Goal: Navigation & Orientation: Find specific page/section

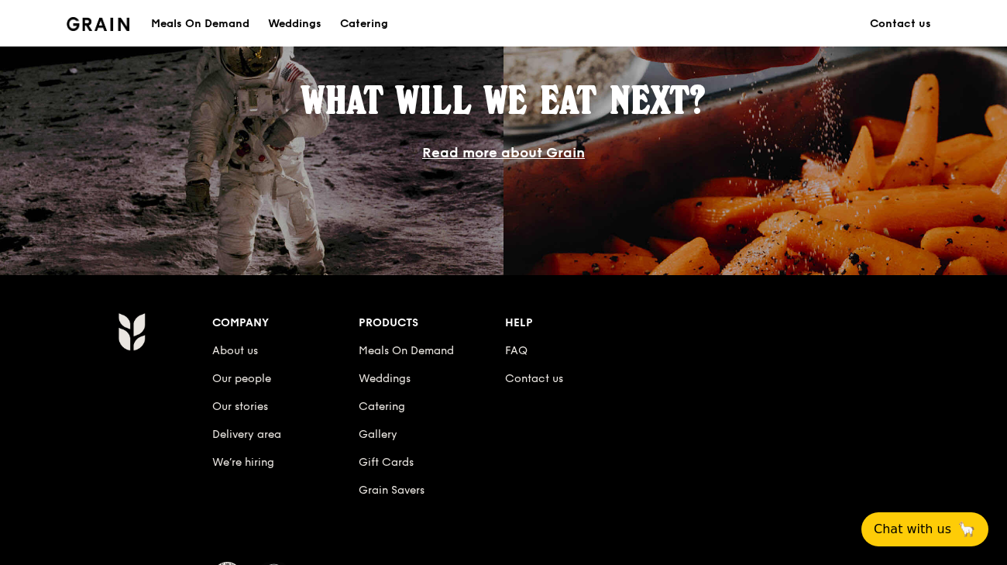
scroll to position [1376, 0]
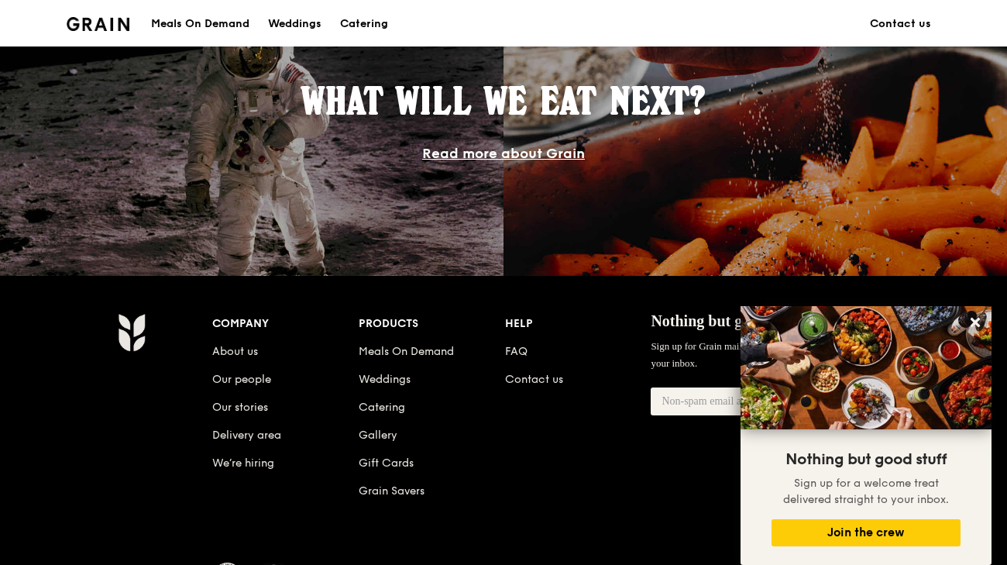
click at [295, 381] on li "Our people" at bounding box center [285, 377] width 146 height 28
click at [442, 420] on li "Gallery" at bounding box center [432, 432] width 146 height 28
click at [983, 326] on button at bounding box center [975, 322] width 25 height 25
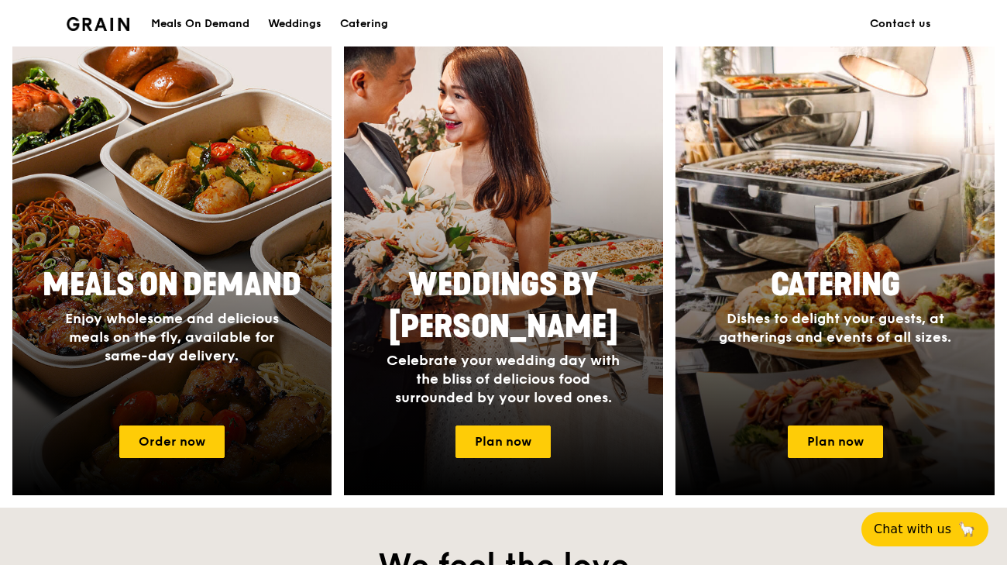
scroll to position [590, 0]
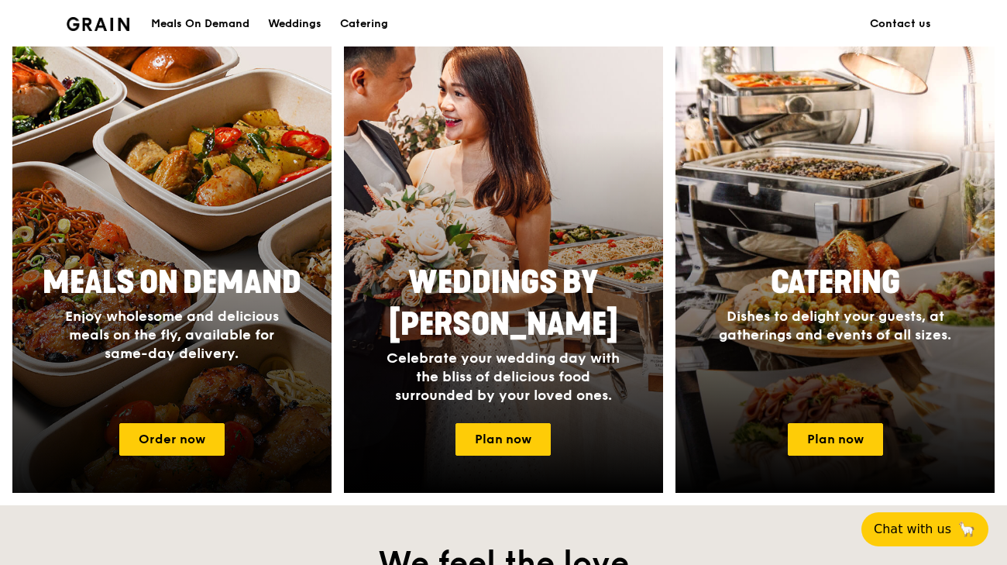
click at [199, 348] on span "Enjoy wholesome and delicious meals on the fly, available for same-day delivery." at bounding box center [172, 335] width 214 height 54
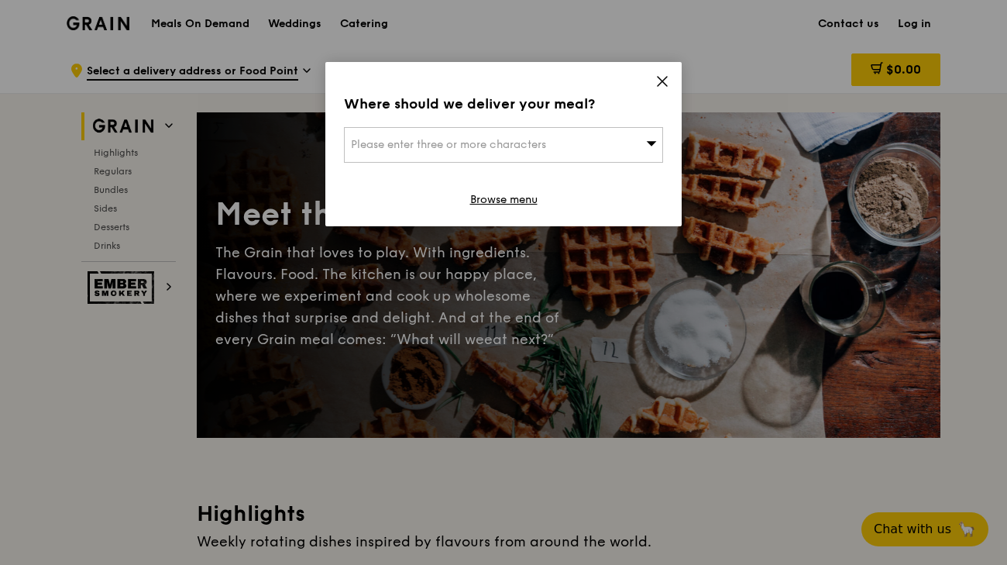
click at [669, 78] on icon at bounding box center [663, 81] width 14 height 14
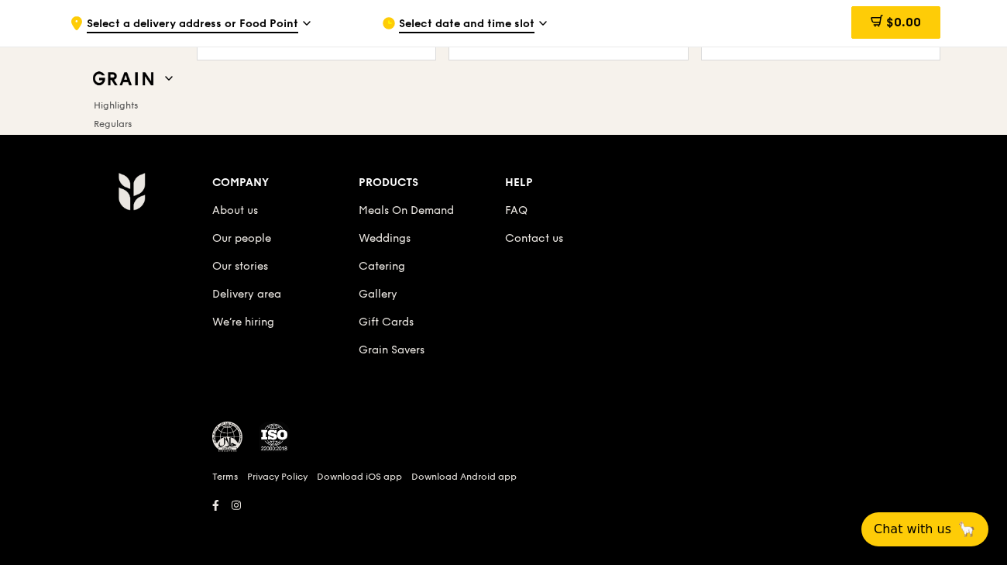
scroll to position [6516, 0]
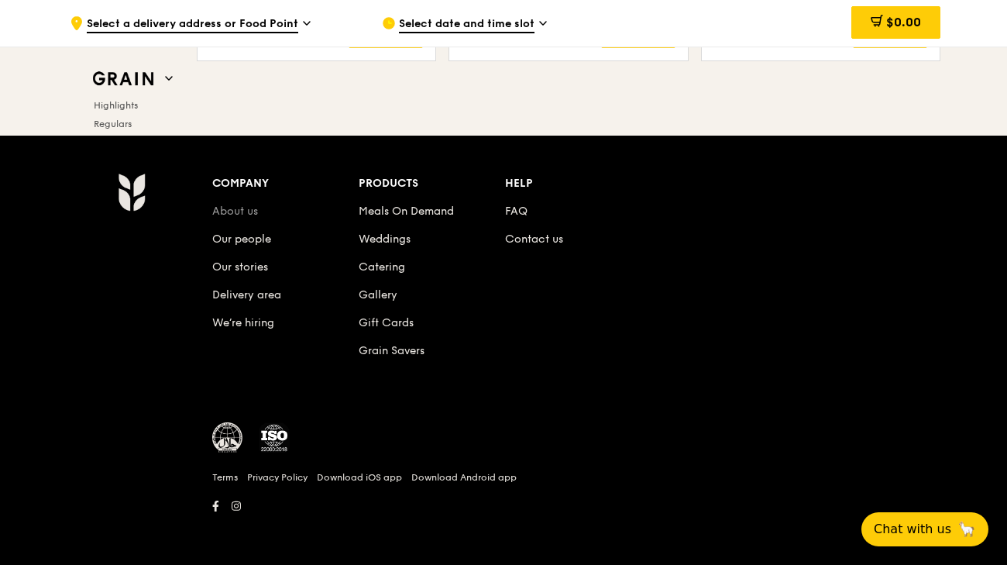
click at [244, 215] on link "About us" at bounding box center [235, 211] width 46 height 13
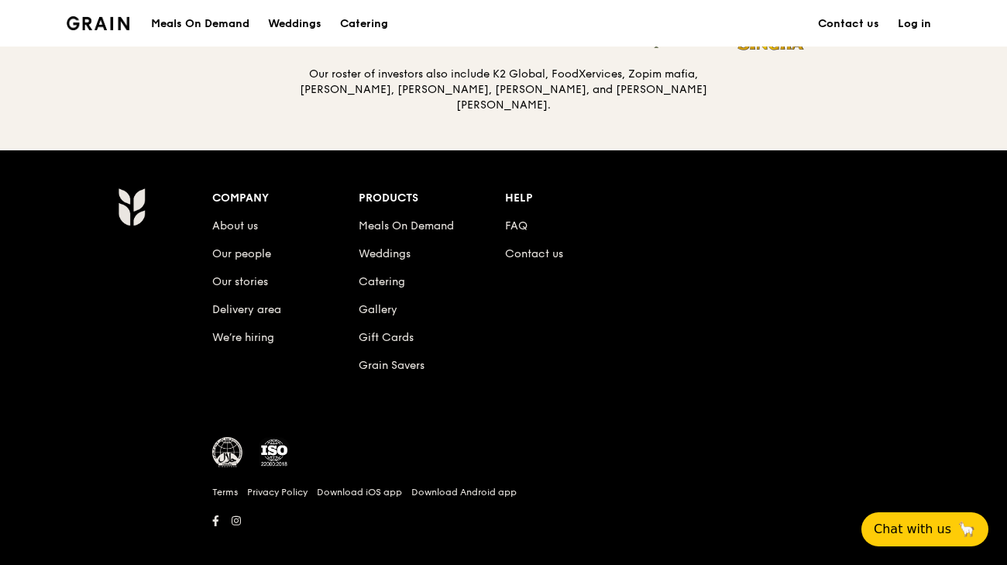
scroll to position [1702, 0]
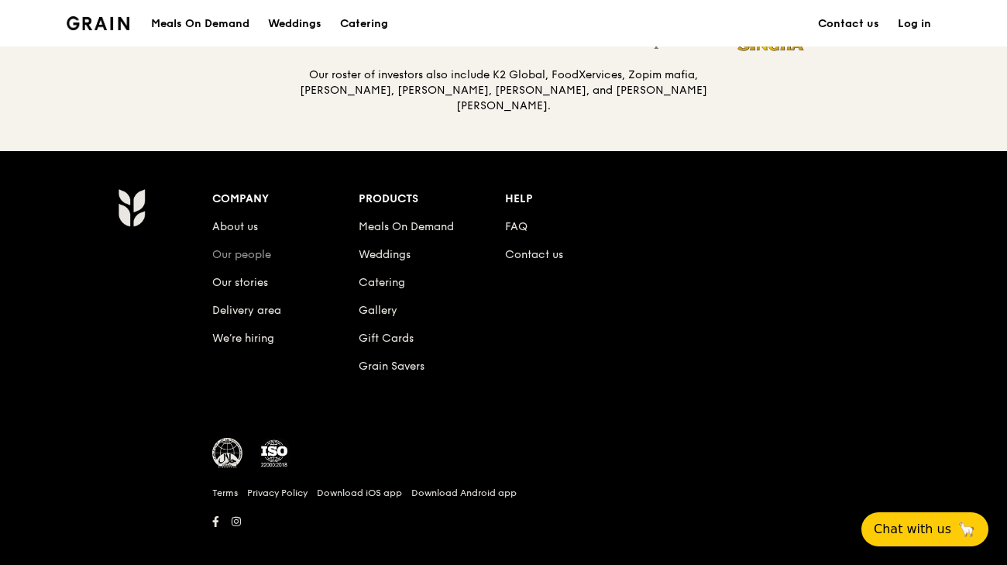
click at [234, 248] on link "Our people" at bounding box center [241, 254] width 59 height 13
